Goal: Information Seeking & Learning: Learn about a topic

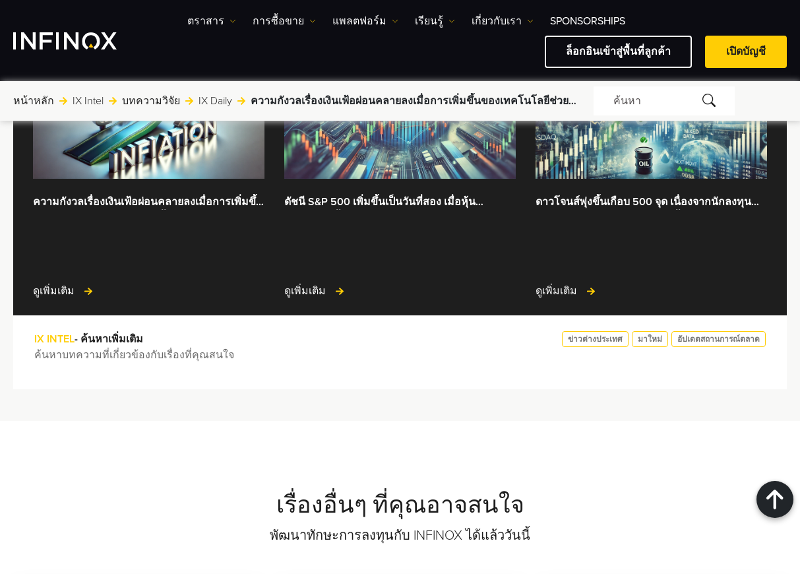
scroll to position [3365, 0]
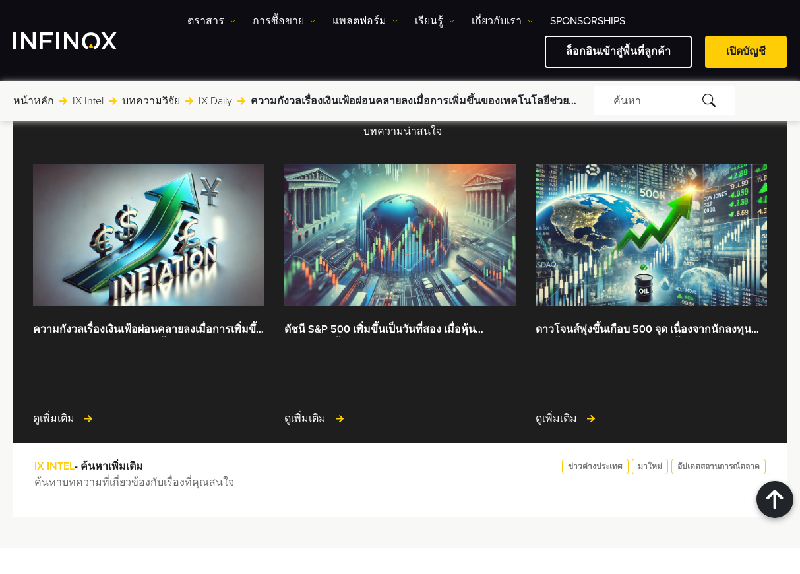
drag, startPoint x: 763, startPoint y: 106, endPoint x: 701, endPoint y: 122, distance: 64.2
click at [761, 106] on form "ค้นหา" at bounding box center [690, 100] width 193 height 29
click at [794, 99] on div "หน้าหลัก ไปที่: IX Intel บทความวิจัย IX Daily ความกังวลเรื่องเงินเฟ้อผ่อนคลายลง…" at bounding box center [400, 100] width 800 height 29
click at [793, 112] on div "หน้าหลัก ไปที่: IX Intel บทความวิจัย IX Daily ความกังวลเรื่องเงินเฟ้อผ่อนคลายลง…" at bounding box center [400, 100] width 800 height 29
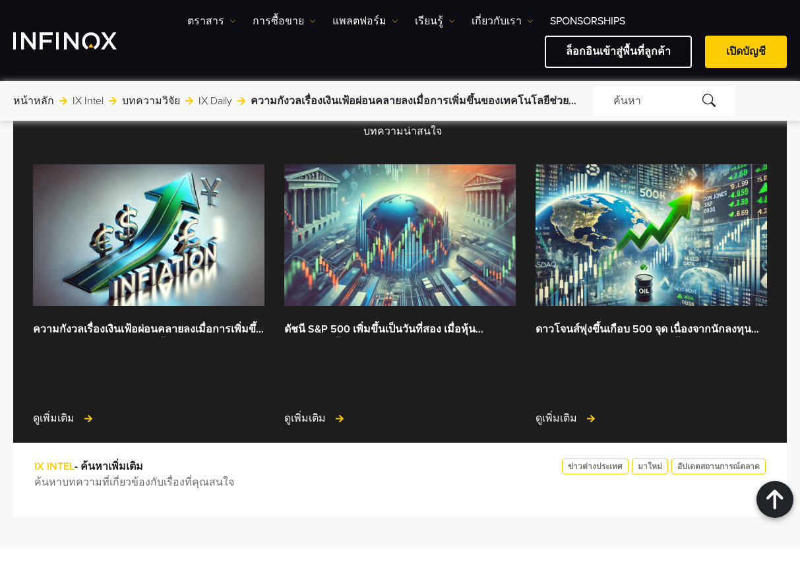
click at [795, 110] on div "หน้าหลัก ไปที่: IX Intel บทความวิจัย IX Daily ความกังวลเรื่องเงินเฟ้อผ่อนคลายลง…" at bounding box center [400, 100] width 800 height 29
click at [798, 141] on div "บทความน่าสนใจ ความกังวลเรื่องเงินเฟ้อผ่อนคลายลงเมื่อการเพิ่มขึ้นของเทคโนโลยีช่ว…" at bounding box center [400, 307] width 800 height 418
click at [797, 96] on div "หน้าหลัก ไปที่: IX Intel บทความวิจัย IX Daily ความกังวลเรื่องเงินเฟ้อผ่อนคลายลง…" at bounding box center [400, 100] width 800 height 29
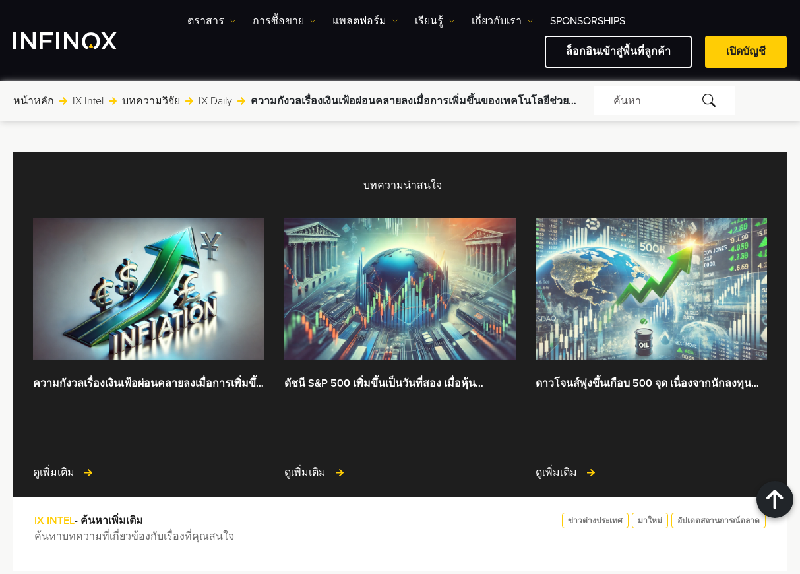
scroll to position [3259, 0]
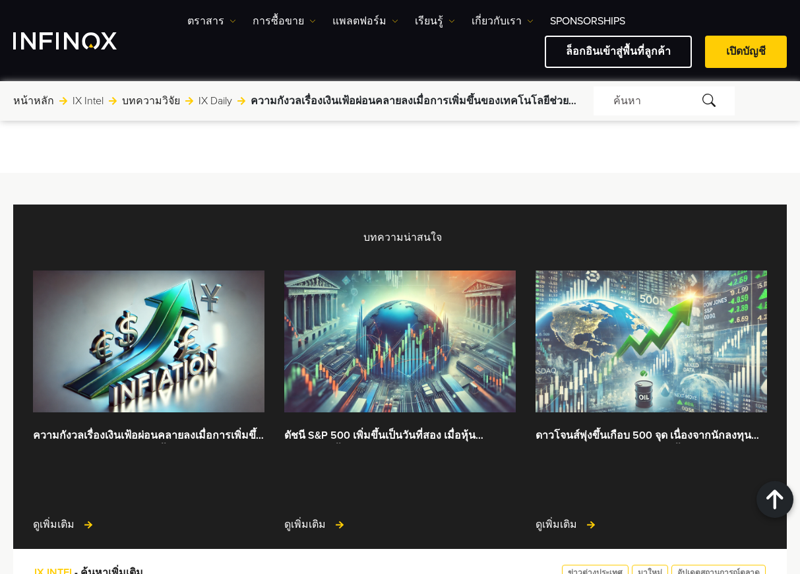
click at [673, 275] on img at bounding box center [652, 342] width 232 height 142
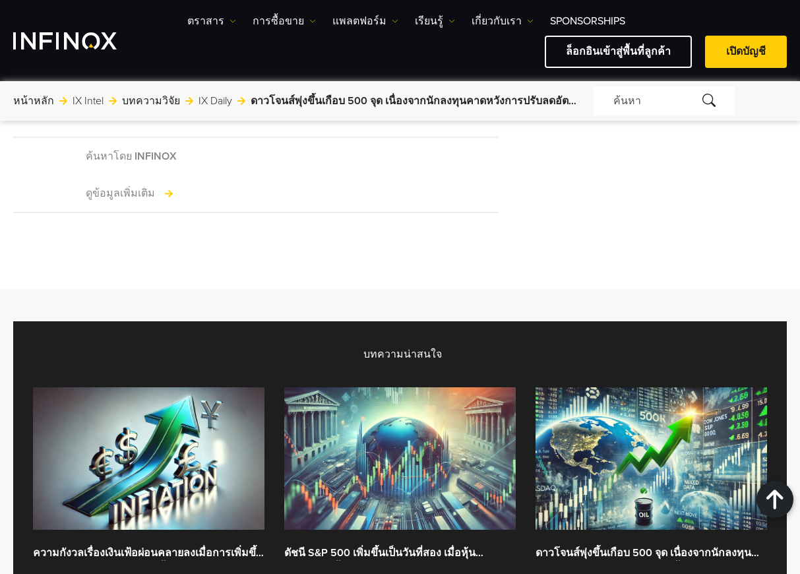
drag, startPoint x: 732, startPoint y: 236, endPoint x: 715, endPoint y: 242, distance: 17.5
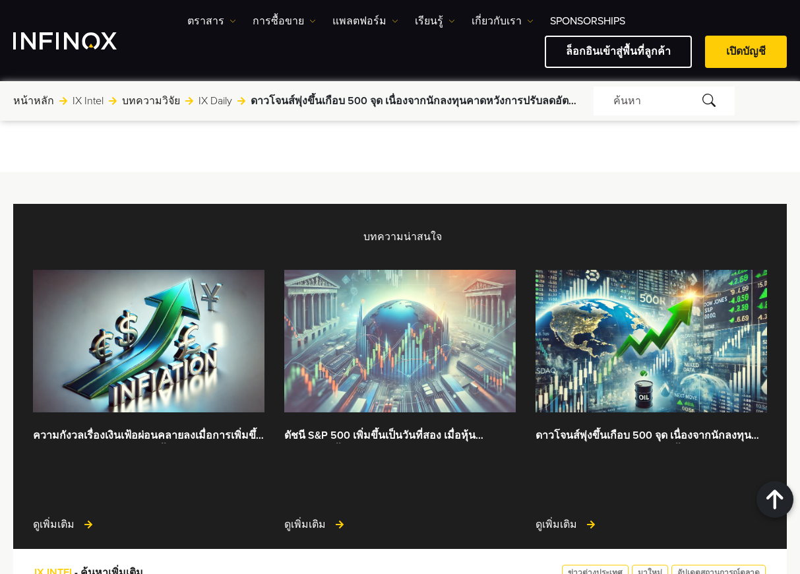
scroll to position [3497, 0]
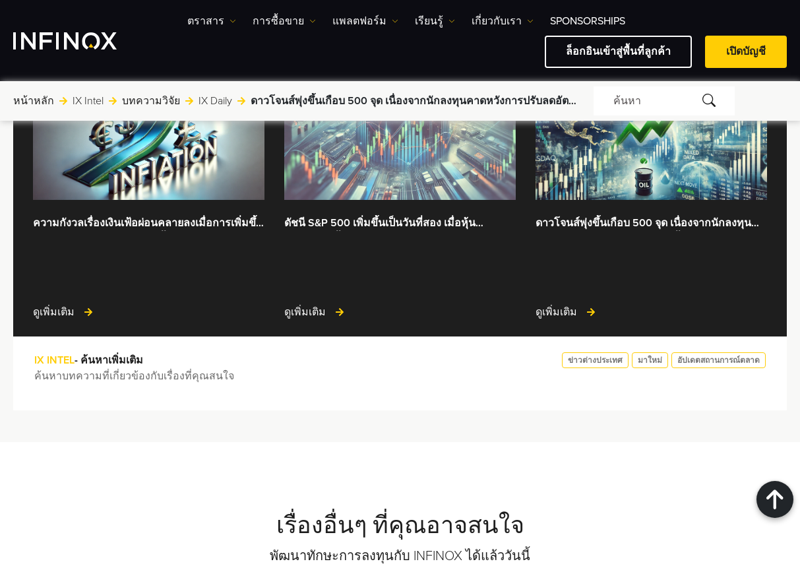
click at [414, 199] on img at bounding box center [400, 128] width 232 height 142
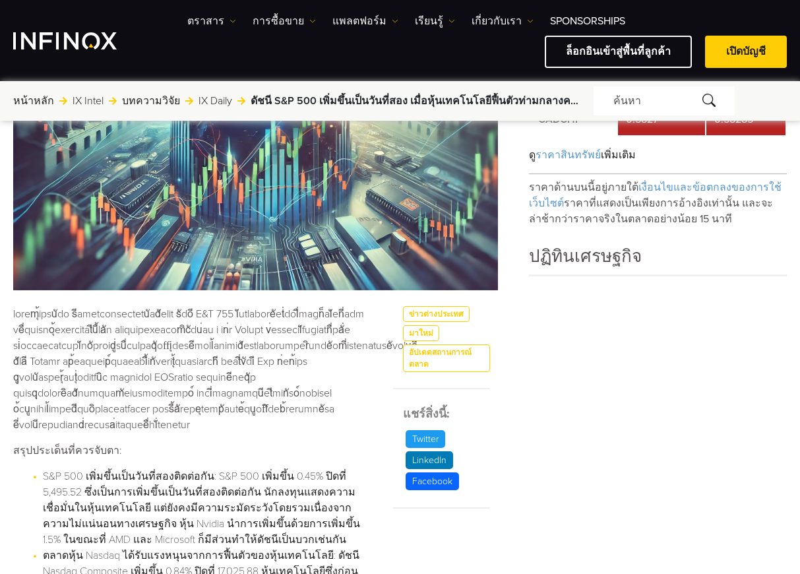
scroll to position [330, 0]
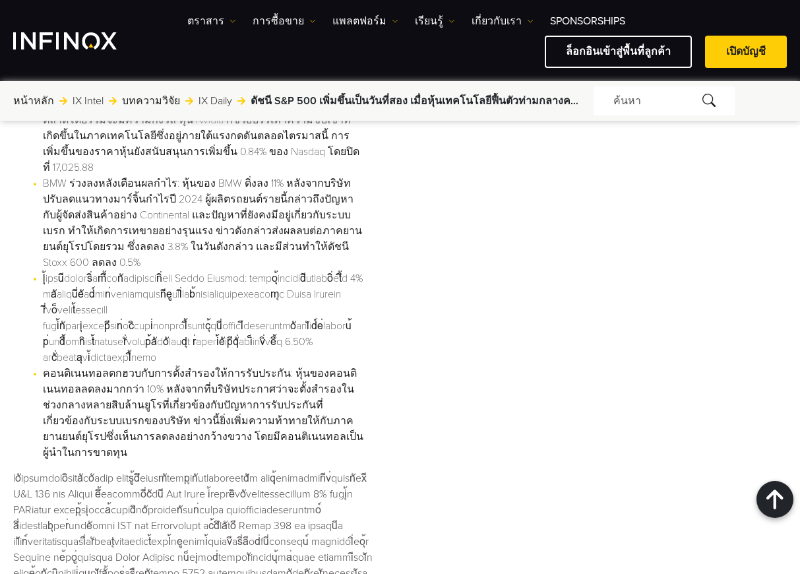
scroll to position [3101, 0]
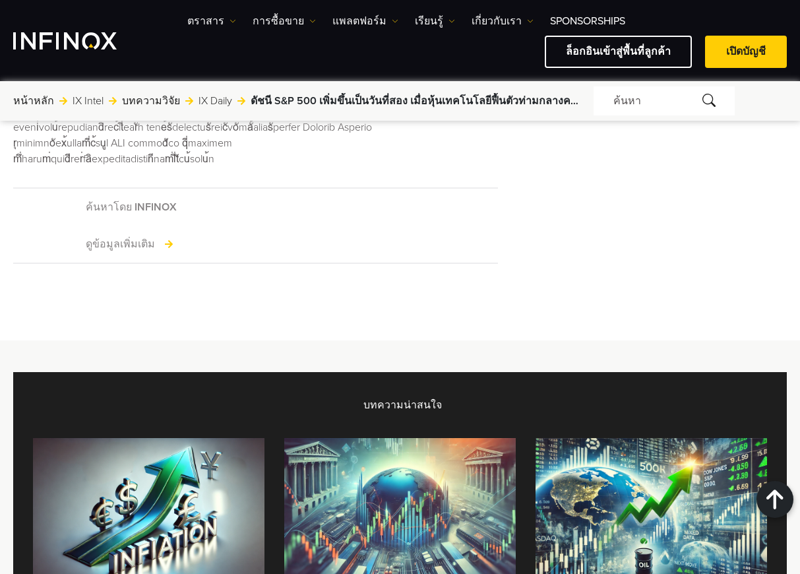
click at [193, 11] on div "ตราสาร ตราสาร ข้อมูลผลิตภัณฑ์ การซื้อขาย" at bounding box center [400, 40] width 800 height 81
click at [199, 21] on link "ตราสาร" at bounding box center [211, 21] width 49 height 16
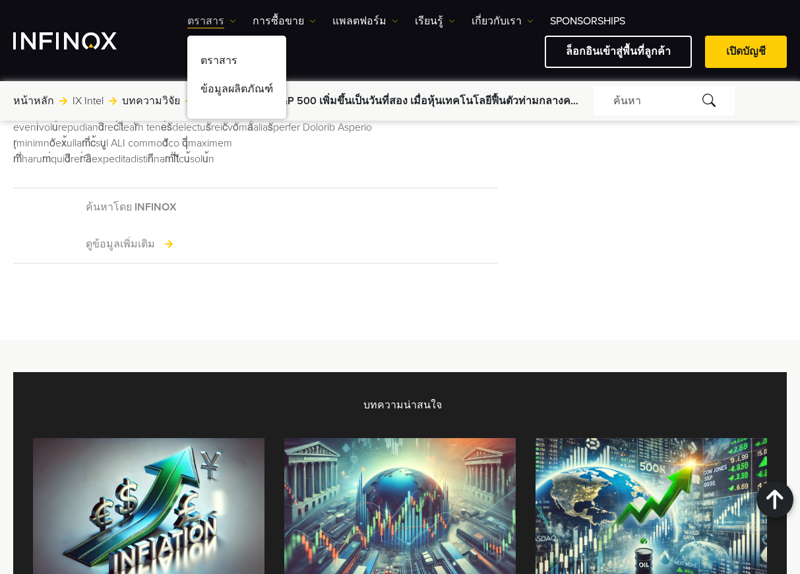
scroll to position [0, 0]
click at [232, 88] on link "ข้อมูลผลิตภัณฑ์" at bounding box center [236, 91] width 99 height 28
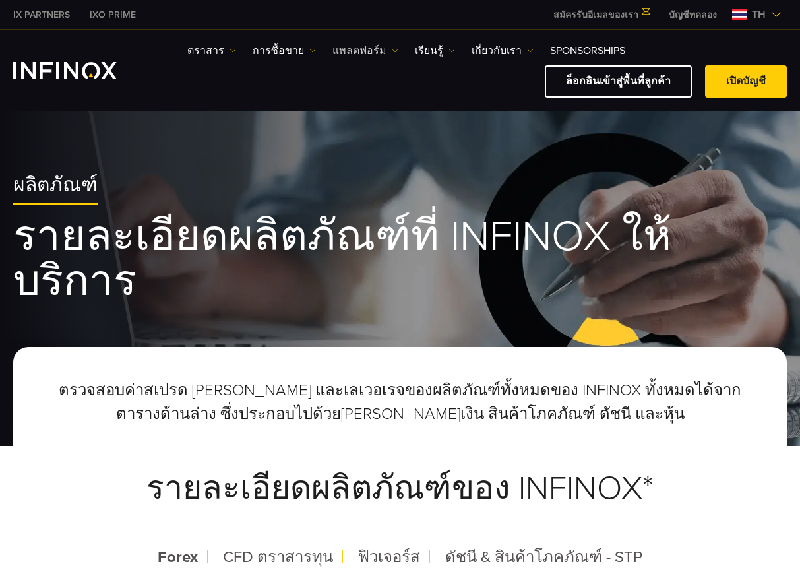
click at [368, 52] on link "แพลตฟอร์ม" at bounding box center [366, 51] width 66 height 16
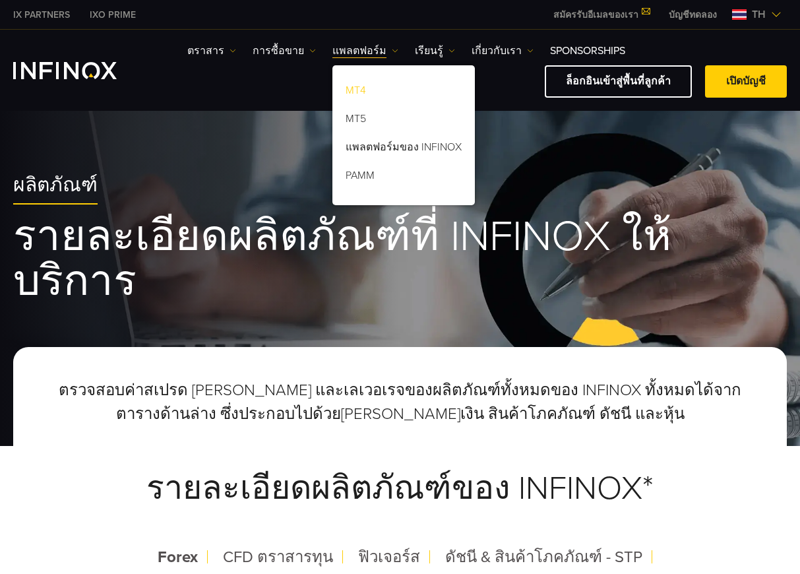
click at [368, 88] on link "MT4" at bounding box center [404, 93] width 143 height 28
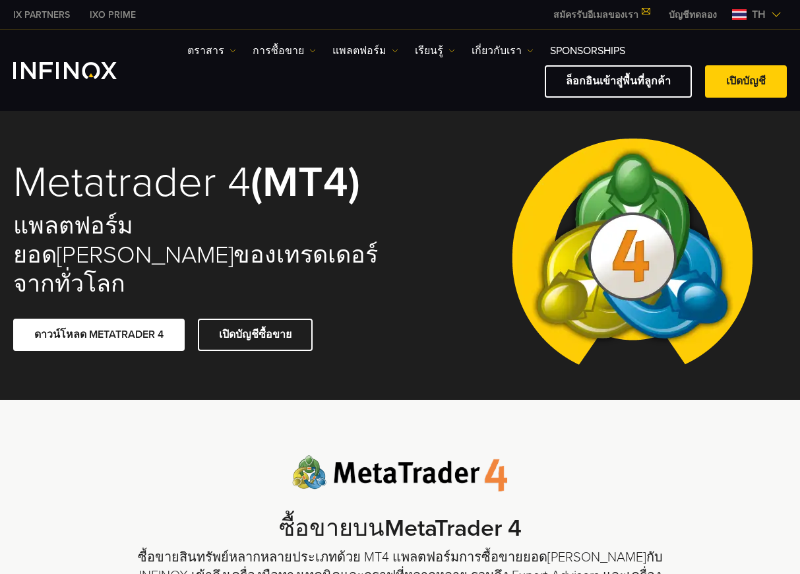
click at [333, 55] on link "แพลตฟอร์ม" at bounding box center [366, 51] width 66 height 16
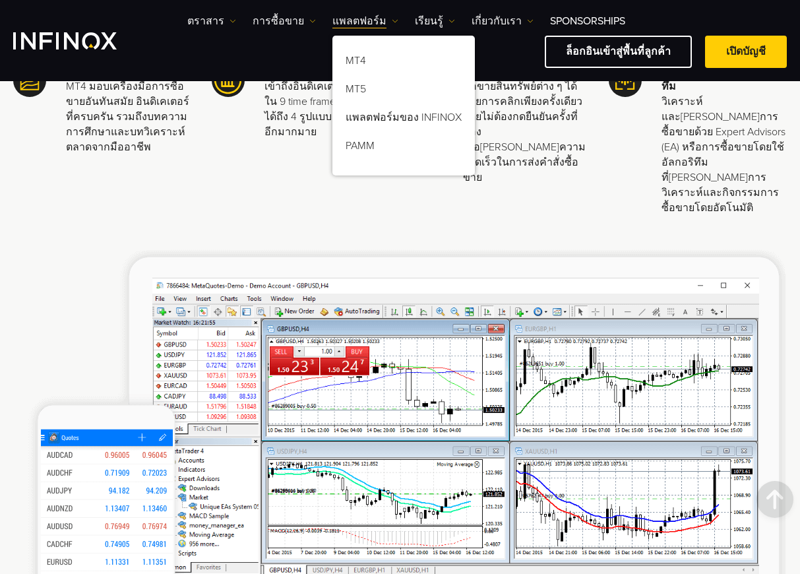
scroll to position [594, 0]
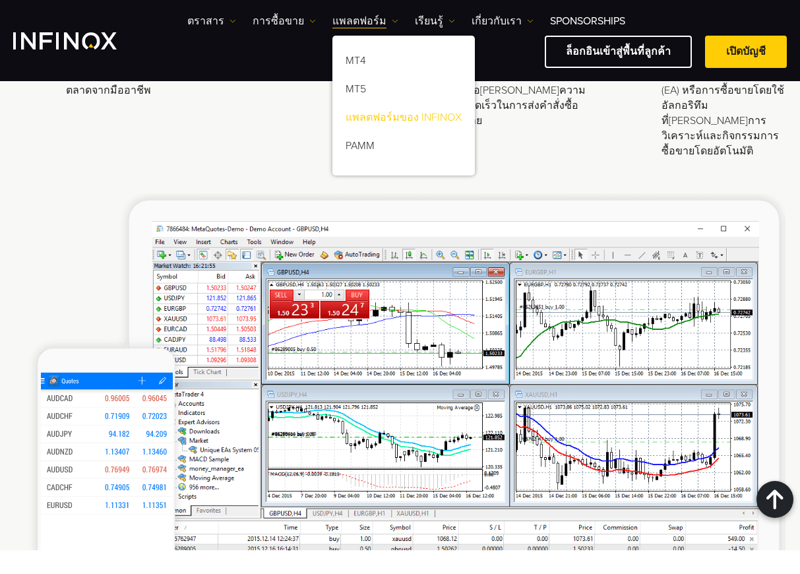
click at [381, 117] on link "แพลตฟอร์มของ INFINOX" at bounding box center [404, 120] width 143 height 28
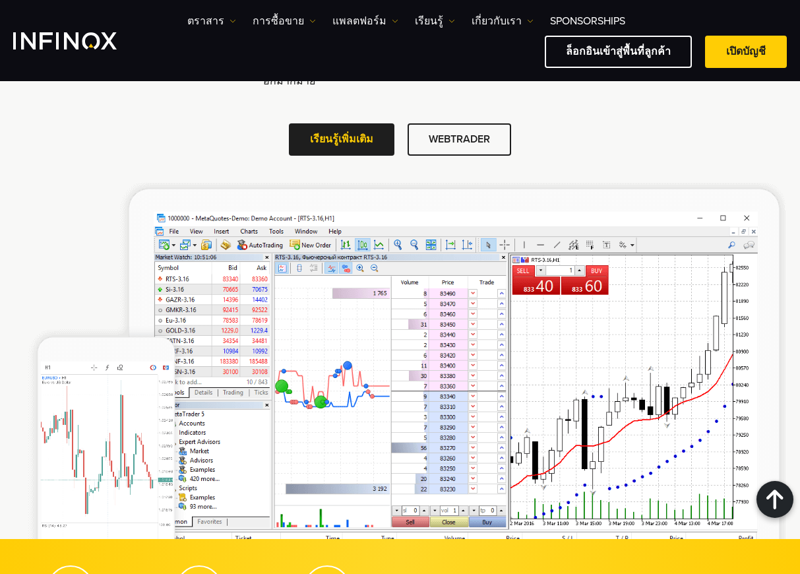
scroll to position [2040, 0]
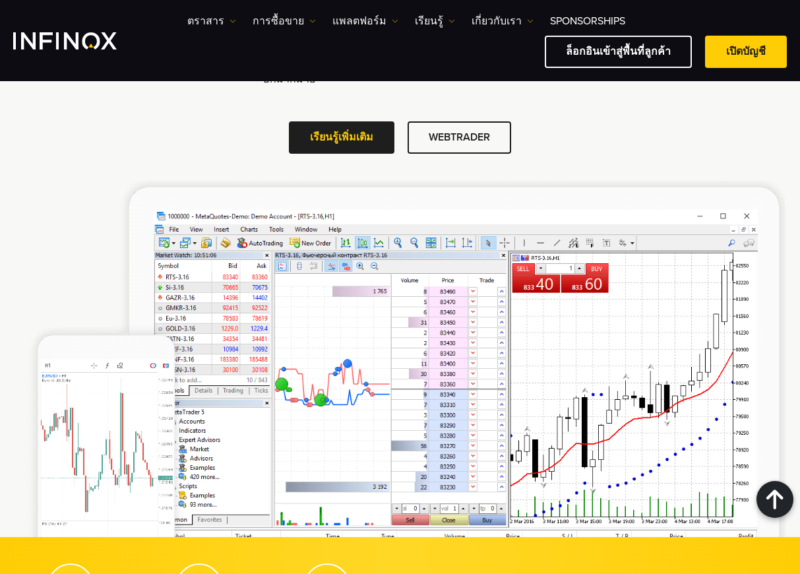
click at [409, 317] on img at bounding box center [400, 358] width 771 height 357
click at [790, 128] on div "ซื้อขายด้วย MetaTrader 5 ซื้อขายบนแพลตฟอร์ม MT5 พร้อมเข้าถึงเครื่องมือการซื้อขา…" at bounding box center [400, 154] width 800 height 765
drag, startPoint x: 789, startPoint y: 174, endPoint x: 692, endPoint y: 245, distance: 120.8
click at [790, 175] on div "ซื้อขายด้วย MetaTrader 5 ซื้อขายบนแพลตฟอร์ม MT5 พร้อมเข้าถึงเครื่องมือการซื้อขา…" at bounding box center [400, 154] width 800 height 765
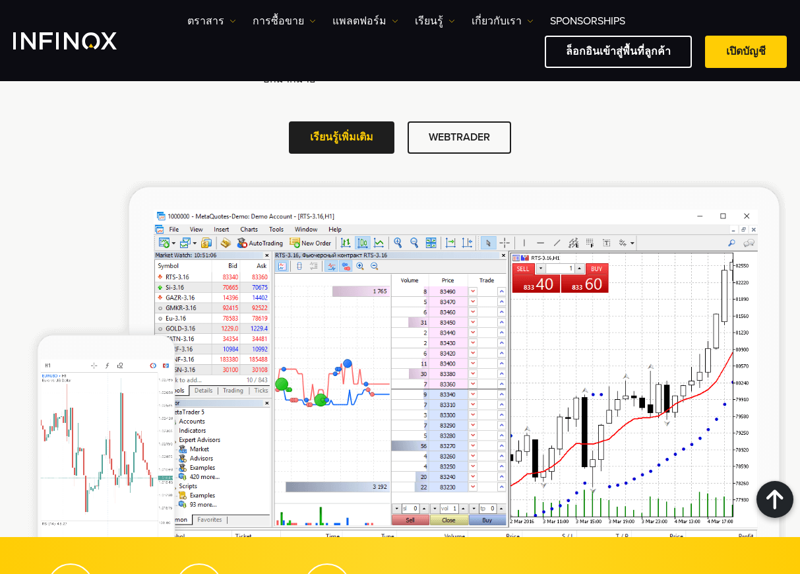
click at [790, 131] on div "ซื้อขายด้วย MetaTrader 5 ซื้อขายบนแพลตฟอร์ม MT5 พร้อมเข้าถึงเครื่องมือการซื้อขา…" at bounding box center [400, 154] width 800 height 765
click at [771, 180] on img at bounding box center [400, 358] width 771 height 357
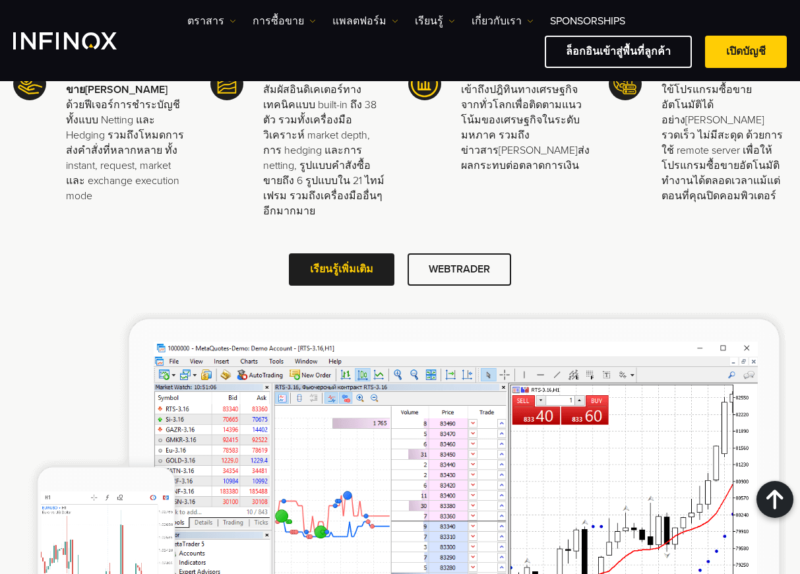
scroll to position [1512, 0]
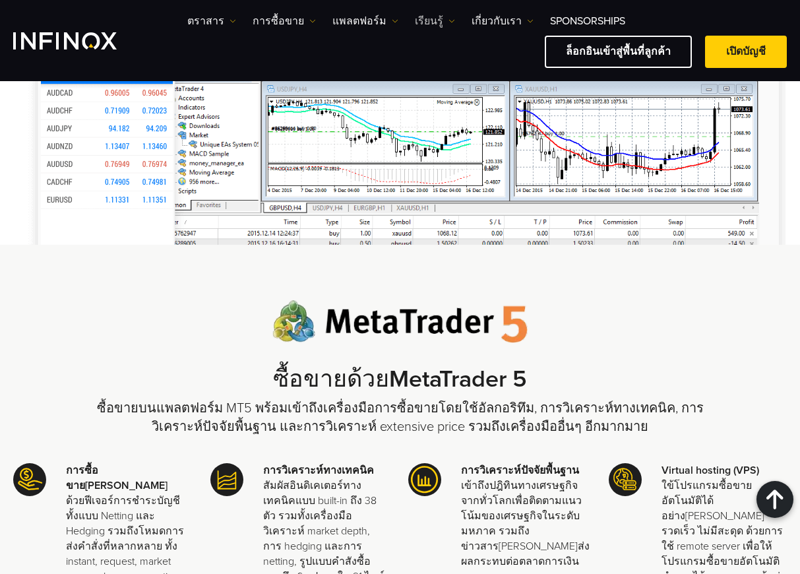
click at [449, 24] on img at bounding box center [452, 21] width 7 height 7
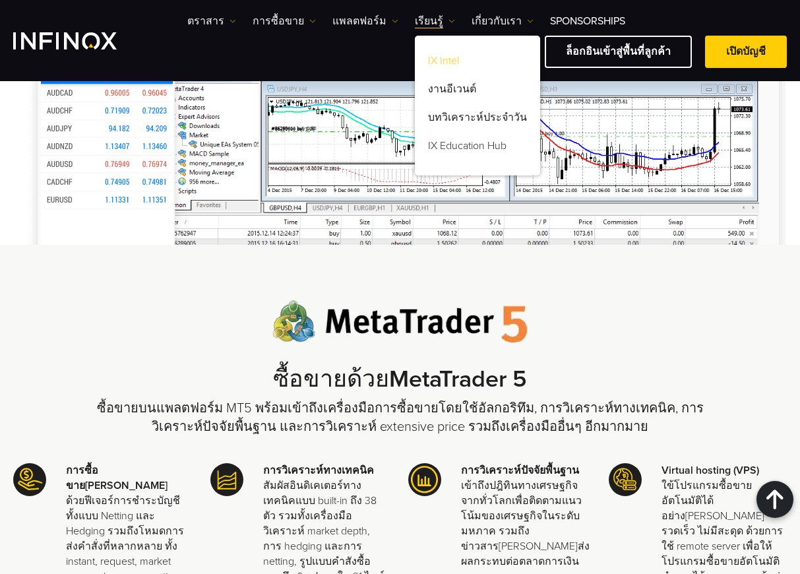
click at [439, 58] on link "IX Intel" at bounding box center [477, 63] width 125 height 28
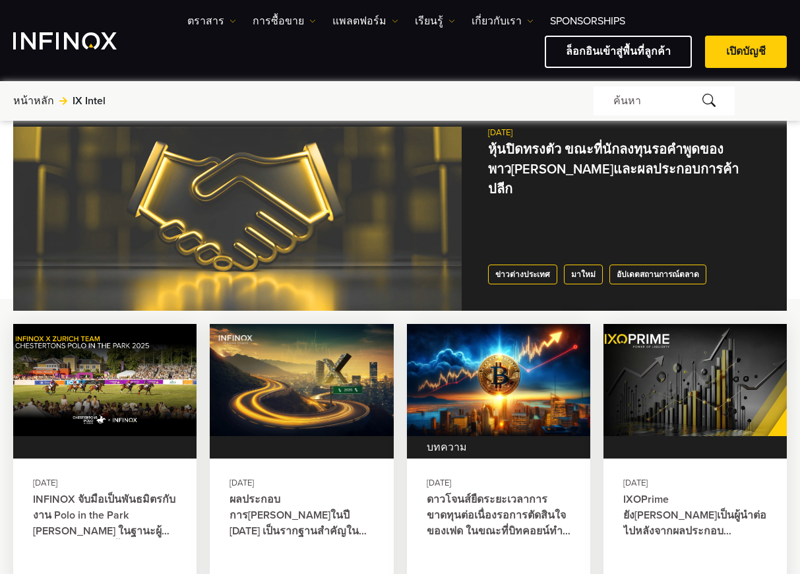
scroll to position [330, 0]
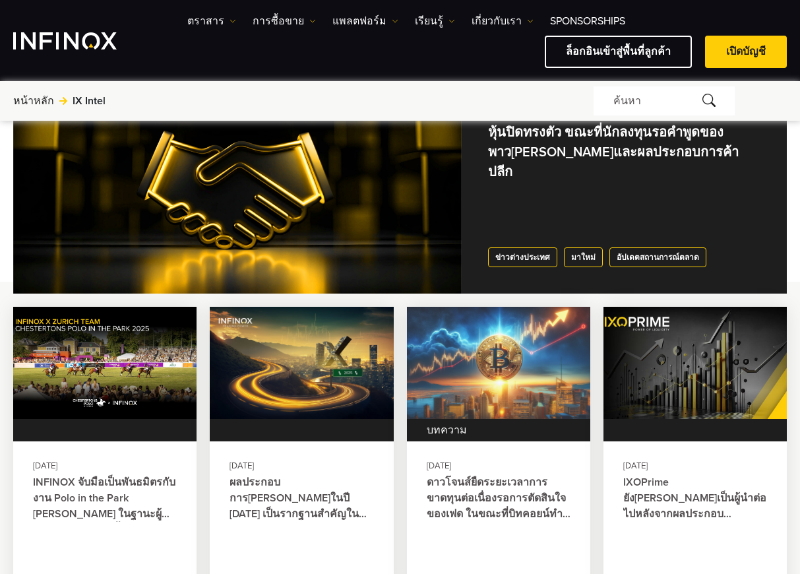
click at [467, 363] on img at bounding box center [499, 363] width 202 height 124
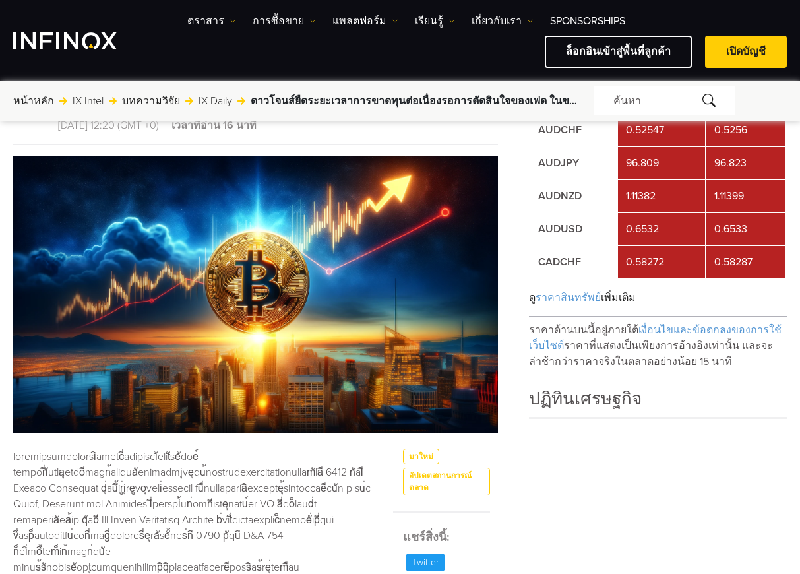
scroll to position [132, 0]
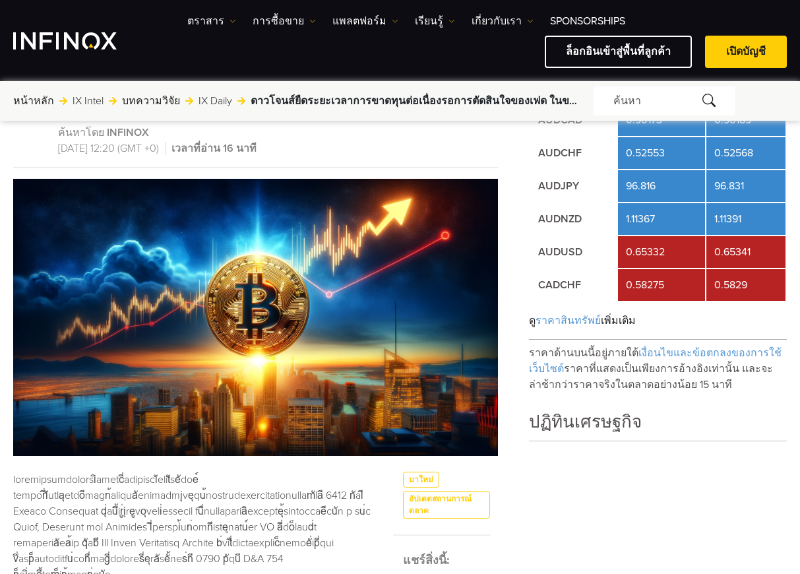
drag, startPoint x: 789, startPoint y: 114, endPoint x: 796, endPoint y: 116, distance: 6.9
click at [793, 114] on div "หน้าหลัก ไปที่: IX Intel บทความวิจัย IX Daily ดาวโจนส์ยืดระยะเวลาการขาดทุนต่อเน…" at bounding box center [400, 100] width 800 height 29
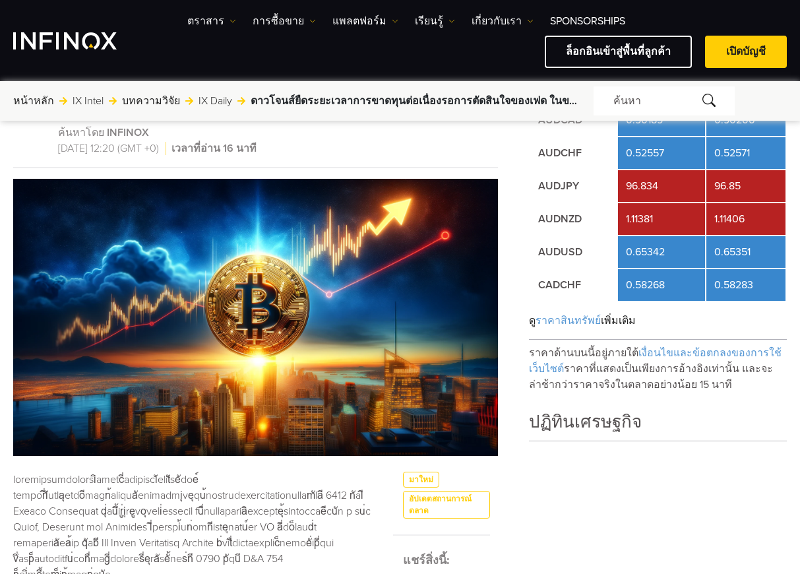
drag, startPoint x: 796, startPoint y: 153, endPoint x: 760, endPoint y: 185, distance: 48.2
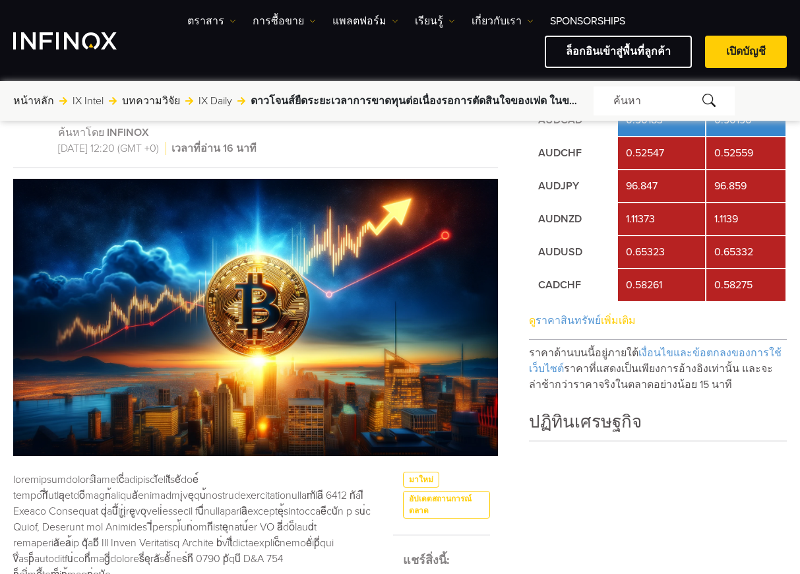
click at [778, 331] on div "ดู ราคาสินทรัพย์ เพิ่มเติม" at bounding box center [658, 321] width 258 height 38
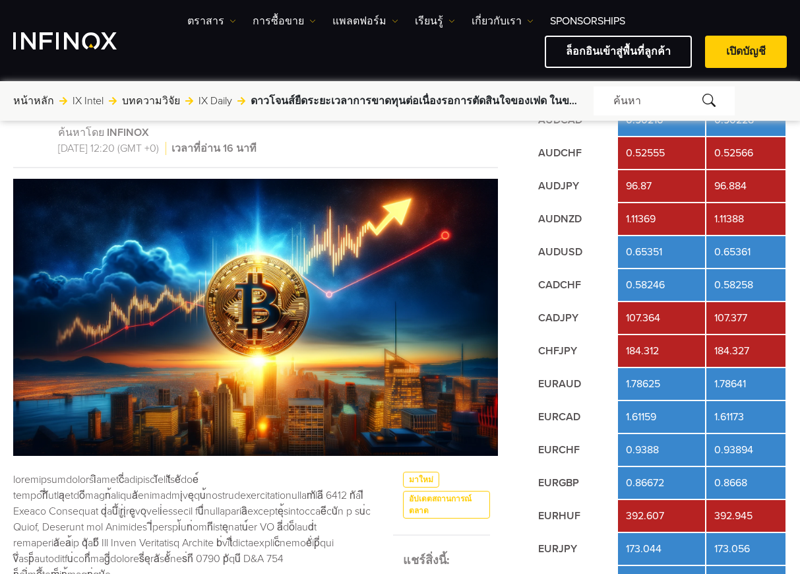
click at [796, 106] on div "หน้าหลัก ไปที่: IX Intel บทความวิจัย IX Daily ดาวโจนส์ยืดระยะเวลาการขาดทุนต่อเน…" at bounding box center [400, 100] width 800 height 29
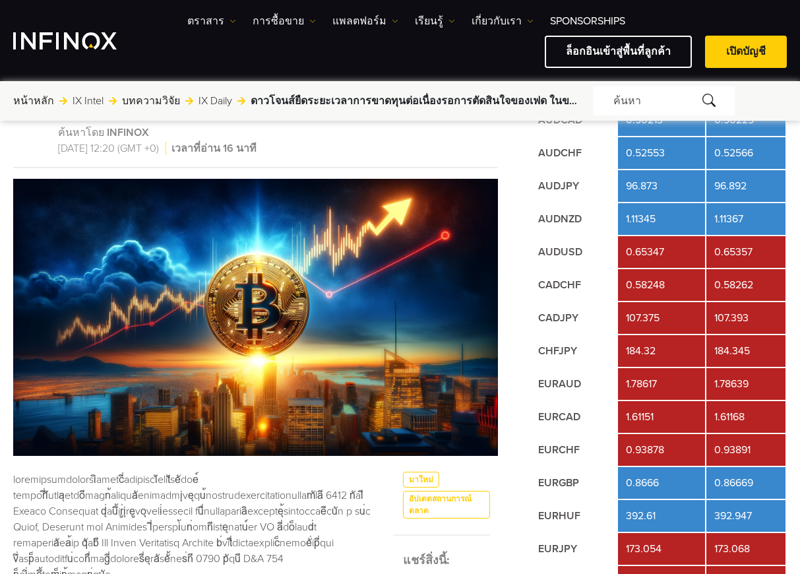
drag, startPoint x: 797, startPoint y: 138, endPoint x: 767, endPoint y: 153, distance: 33.9
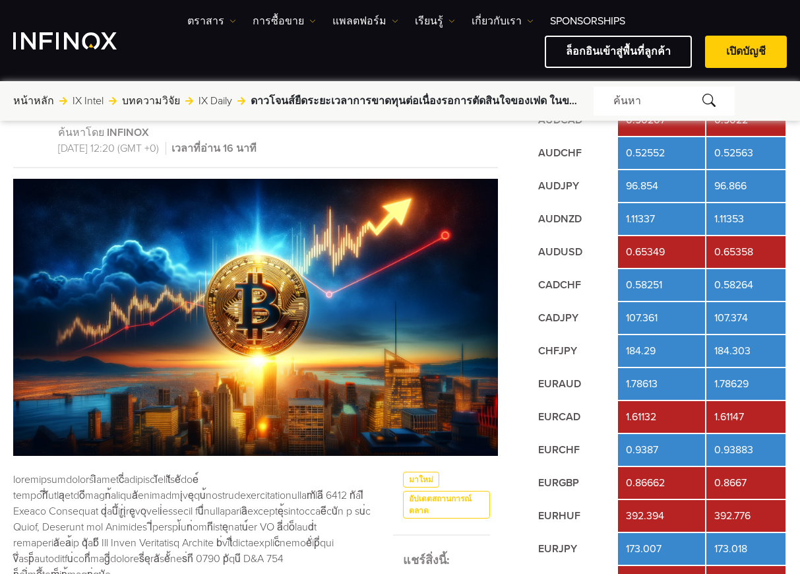
drag, startPoint x: 798, startPoint y: 179, endPoint x: 772, endPoint y: 192, distance: 28.9
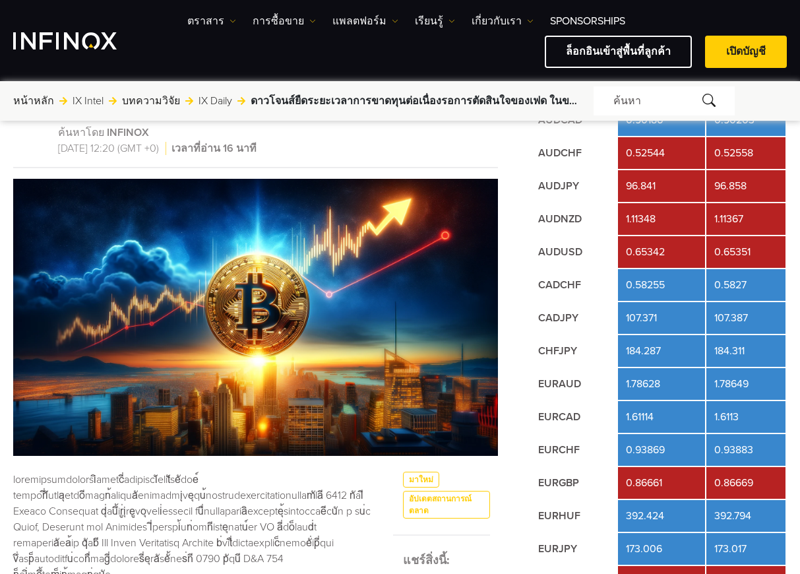
drag, startPoint x: 798, startPoint y: 134, endPoint x: 764, endPoint y: 150, distance: 37.8
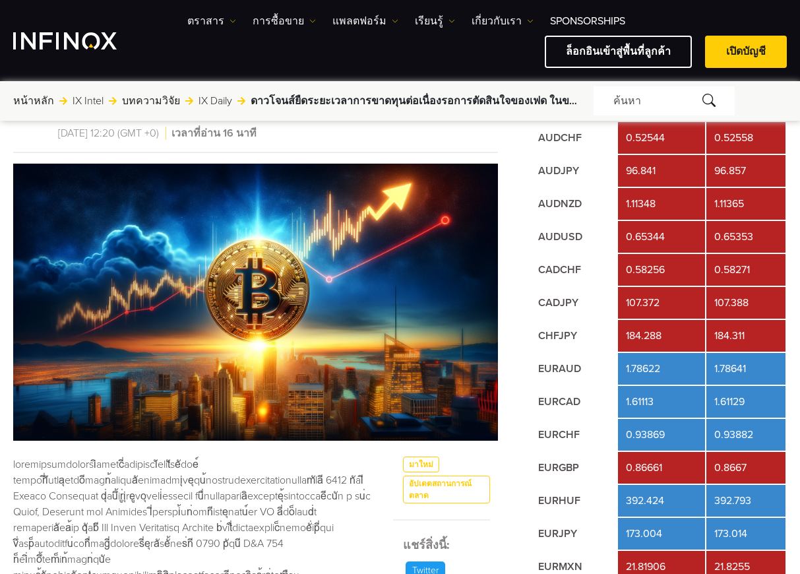
scroll to position [66, 0]
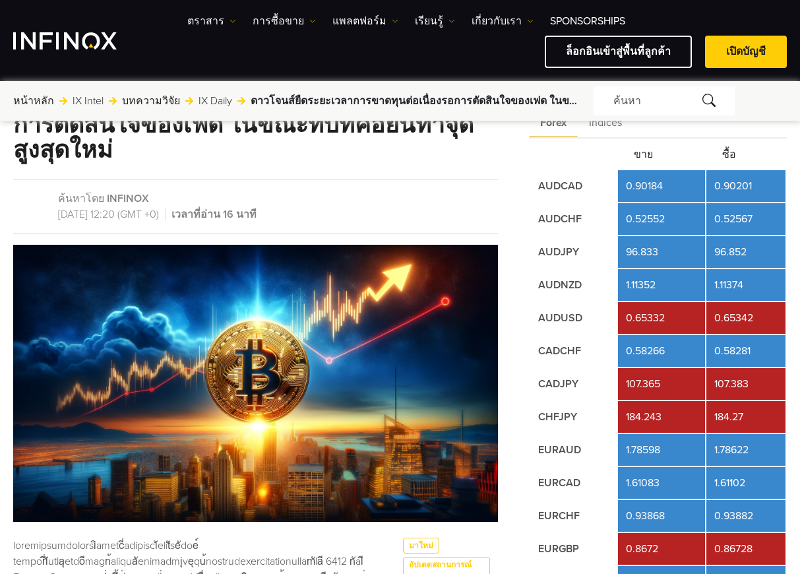
click at [785, 135] on div "Forex Indices" at bounding box center [658, 123] width 258 height 31
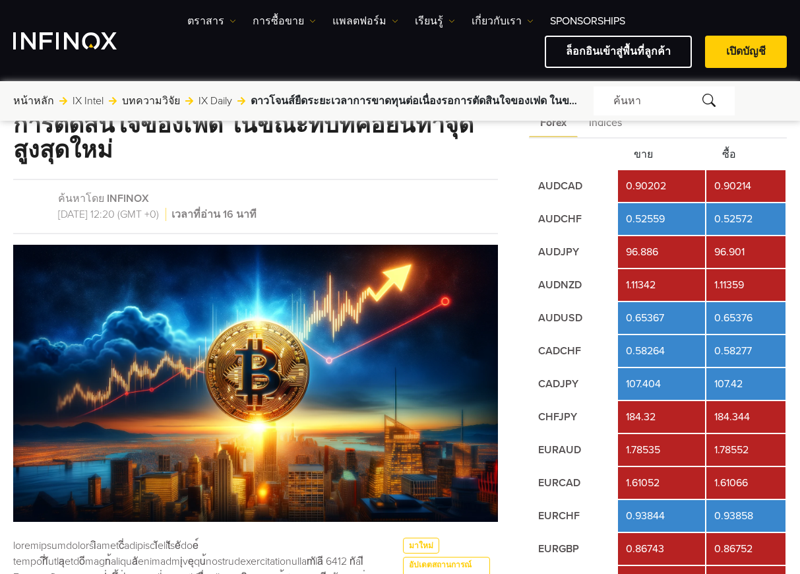
drag, startPoint x: 769, startPoint y: 108, endPoint x: 732, endPoint y: 115, distance: 37.7
click at [770, 108] on form "ค้นหา" at bounding box center [690, 100] width 193 height 29
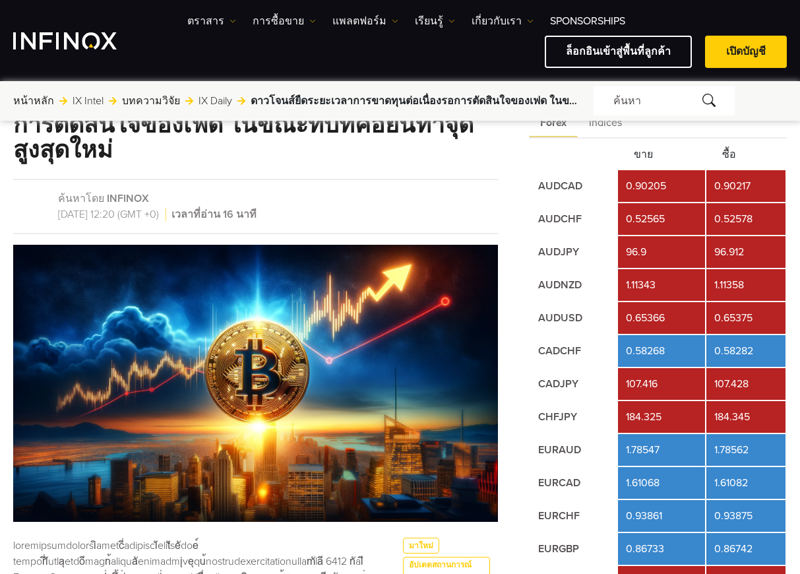
click at [773, 113] on form "ค้นหา" at bounding box center [690, 100] width 193 height 29
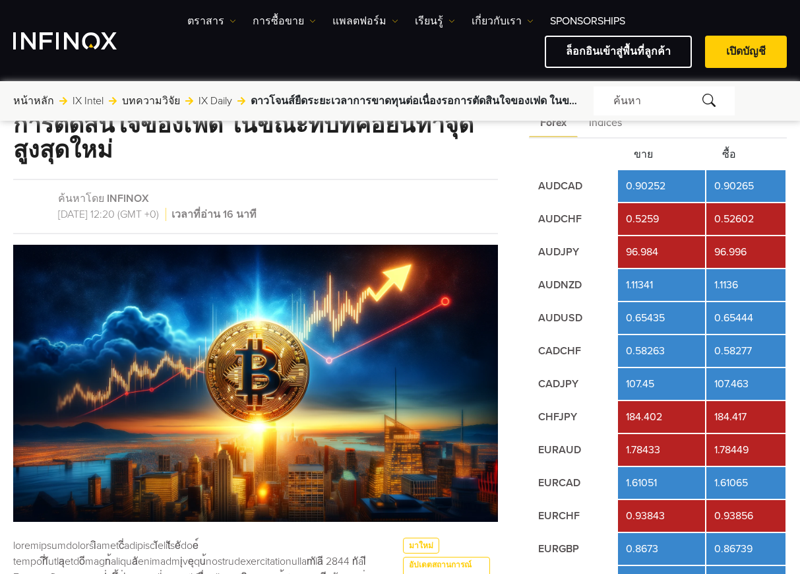
click at [765, 146] on th "ซื้อ" at bounding box center [746, 154] width 79 height 29
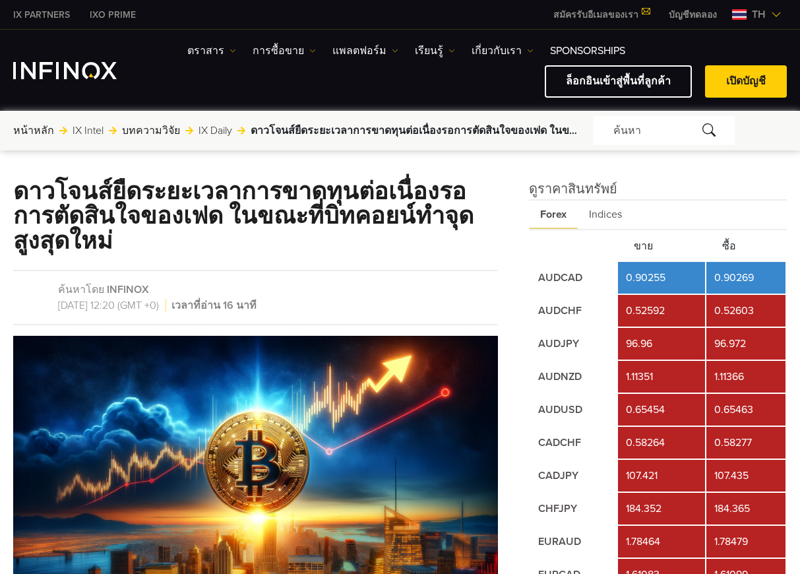
scroll to position [66, 0]
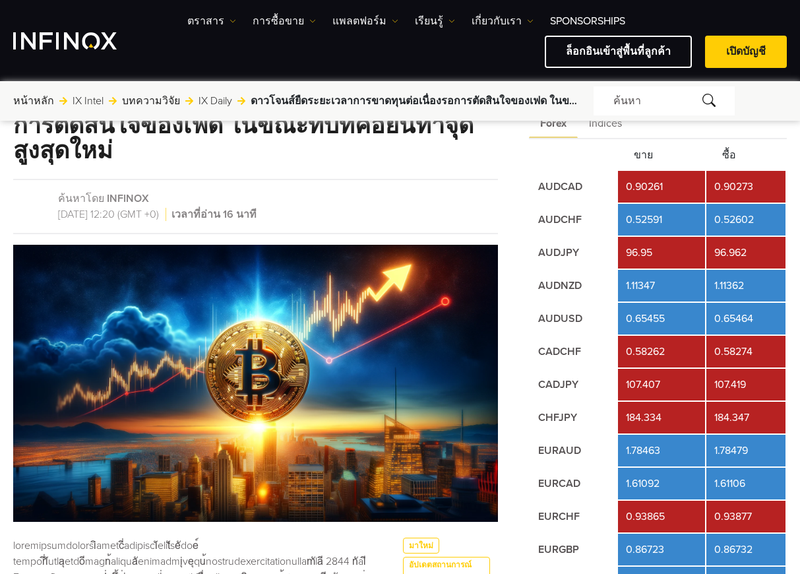
click at [776, 137] on div "Forex Indices" at bounding box center [658, 123] width 258 height 31
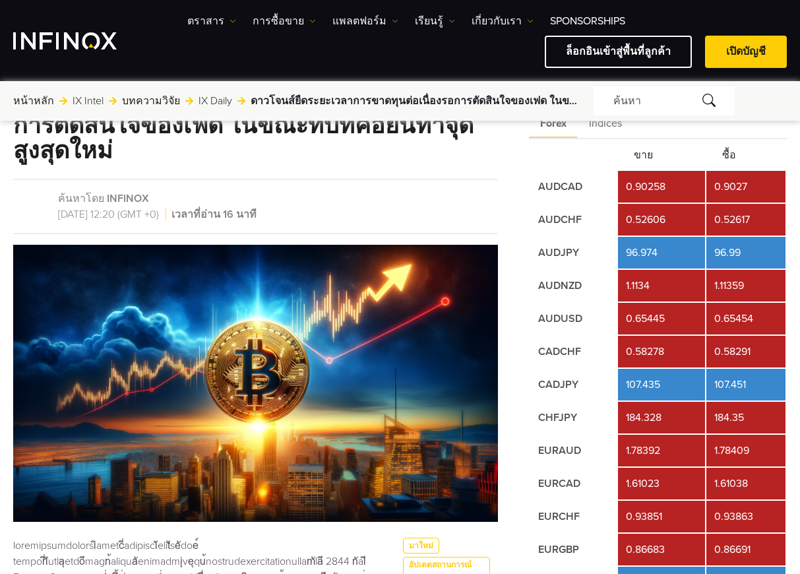
drag, startPoint x: 793, startPoint y: 112, endPoint x: 756, endPoint y: 133, distance: 43.5
click at [794, 112] on div "หน้าหลัก ไปที่: IX Intel บทความวิจัย IX Daily ดาวโจนส์ยืดระยะเวลาการขาดทุนต่อเน…" at bounding box center [400, 100] width 800 height 29
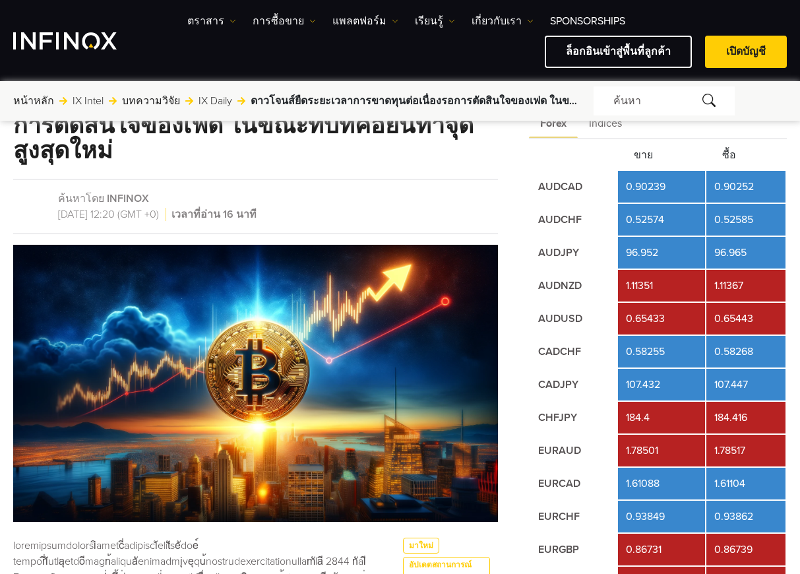
click at [758, 153] on th "ซื้อ" at bounding box center [746, 155] width 79 height 29
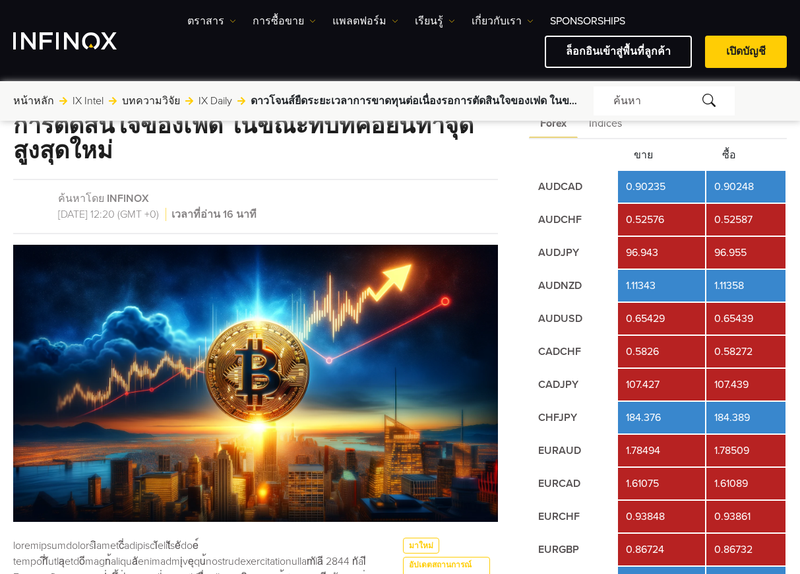
drag, startPoint x: 781, startPoint y: 141, endPoint x: 730, endPoint y: 174, distance: 60.4
click at [781, 141] on th "ซื้อ" at bounding box center [746, 155] width 79 height 29
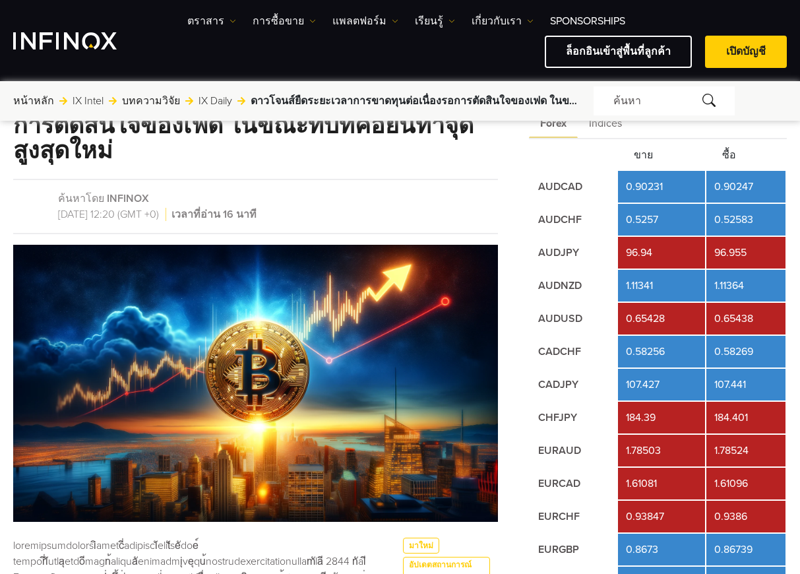
drag, startPoint x: 783, startPoint y: 146, endPoint x: 774, endPoint y: 159, distance: 15.2
click at [783, 147] on th "ซื้อ" at bounding box center [746, 155] width 79 height 29
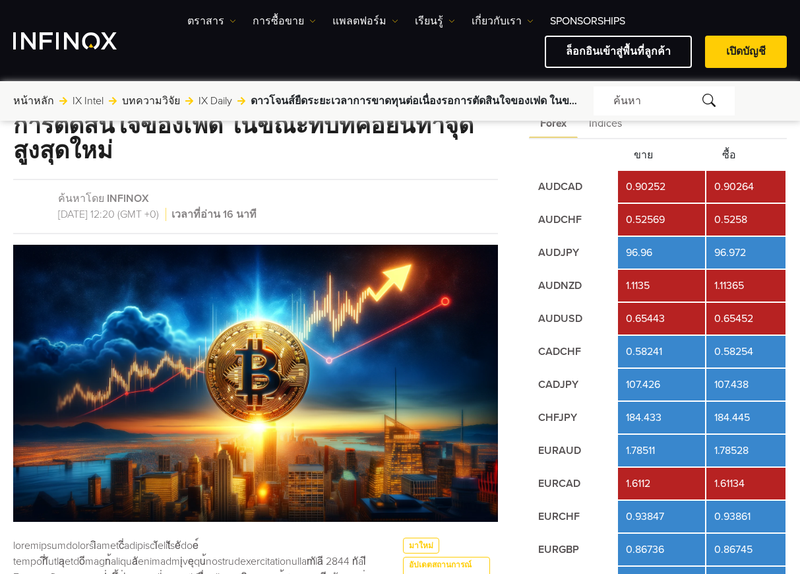
click at [782, 150] on th "ซื้อ" at bounding box center [746, 155] width 79 height 29
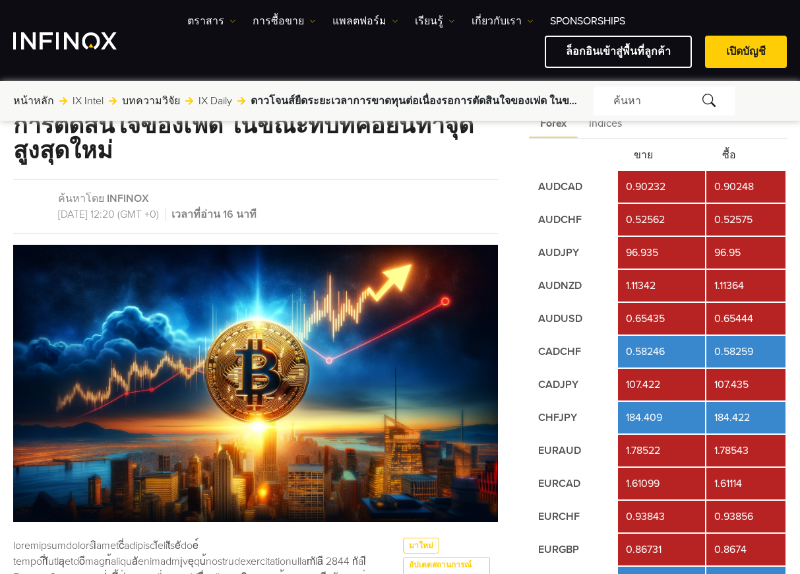
drag, startPoint x: 775, startPoint y: 102, endPoint x: 769, endPoint y: 104, distance: 6.9
click at [775, 102] on form "ค้นหา" at bounding box center [690, 100] width 193 height 29
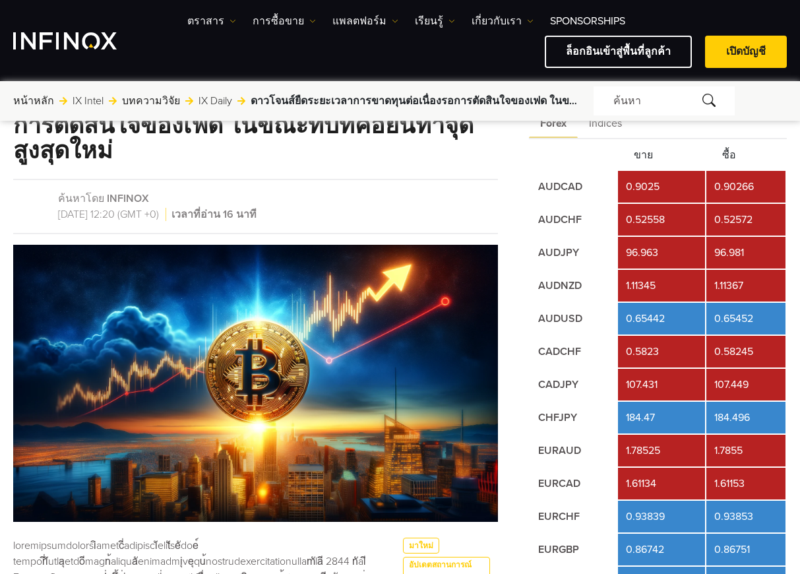
click at [769, 137] on div "Forex Indices" at bounding box center [658, 123] width 258 height 31
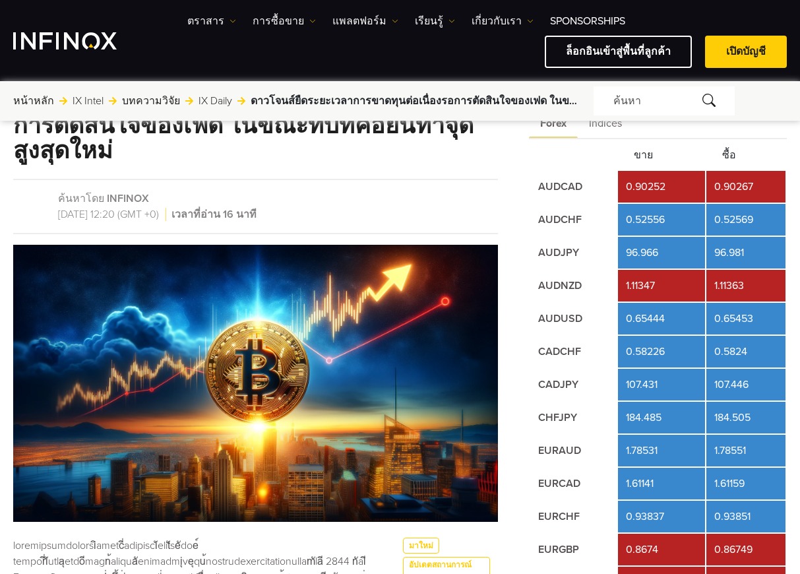
drag, startPoint x: 771, startPoint y: 146, endPoint x: 732, endPoint y: 177, distance: 49.4
click at [771, 146] on th "ซื้อ" at bounding box center [746, 155] width 79 height 29
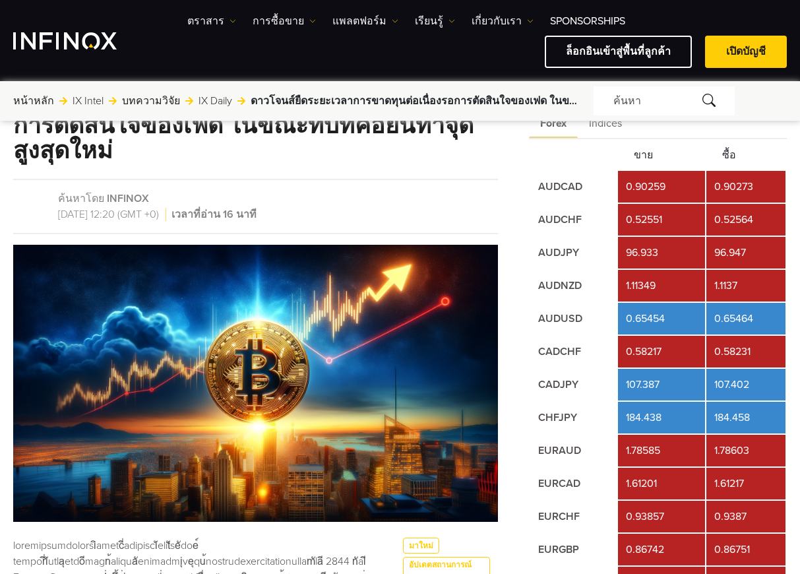
click at [783, 99] on form "ค้นหา" at bounding box center [690, 100] width 193 height 29
